Goal: Task Accomplishment & Management: Complete application form

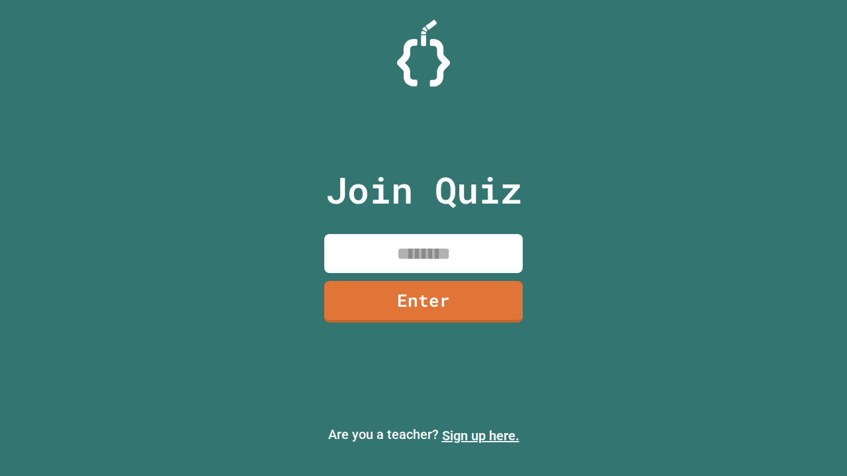
click at [480, 436] on link "Sign up here." at bounding box center [480, 436] width 77 height 16
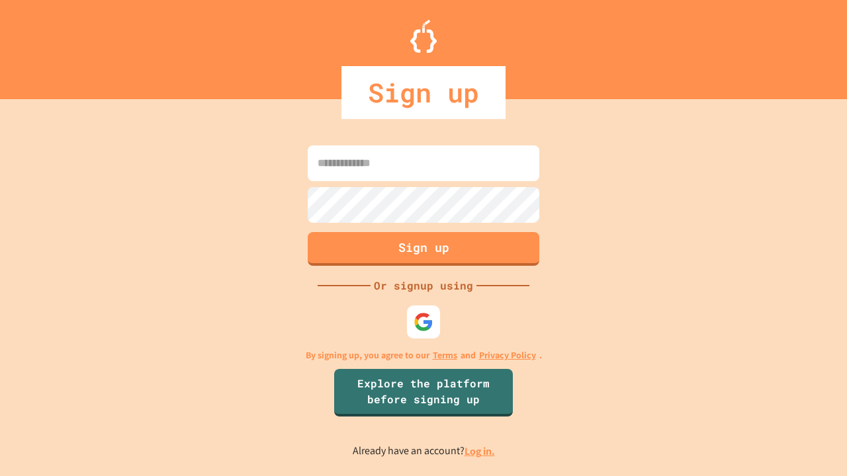
click at [480, 451] on link "Log in." at bounding box center [480, 452] width 30 height 14
